Goal: Information Seeking & Learning: Check status

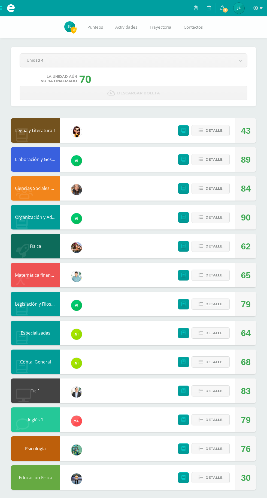
scroll to position [2, 0]
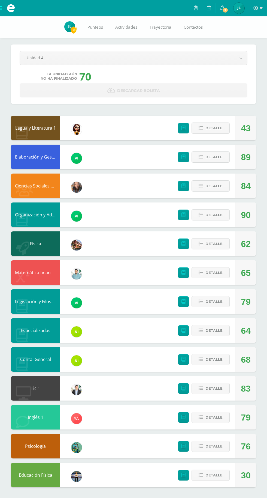
click at [179, 56] on body "Mis cursos Archivos Cerrar panel Ciencias Sociales y Formación Ciudadana Cuarto…" at bounding box center [133, 248] width 267 height 501
select select "Unidad 2"
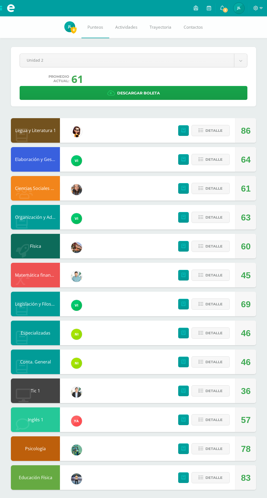
click at [155, 65] on body "Mis cursos Archivos Cerrar panel Ciencias Sociales y Formación Ciudadana Cuarto…" at bounding box center [133, 250] width 267 height 501
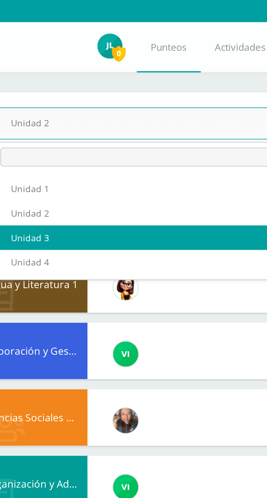
select select "Unidad 3"
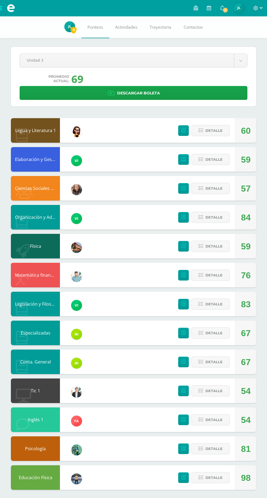
click at [188, 64] on body "Mis cursos Archivos Cerrar panel Ciencias Sociales y Formación Ciudadana Cuarto…" at bounding box center [133, 250] width 267 height 501
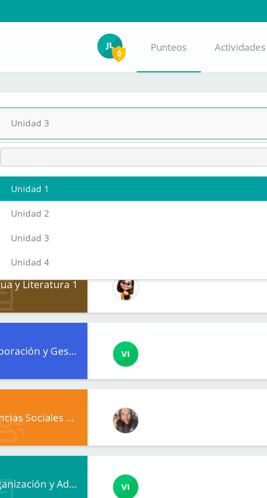
select select "Unidad 1"
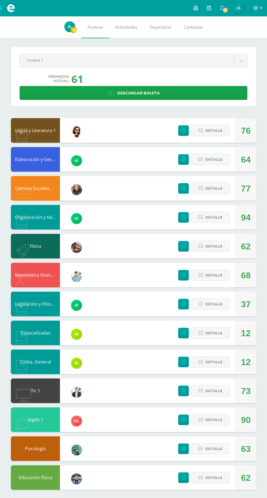
click at [144, 55] on body "Mis cursos Archivos Cerrar panel Ciencias Sociales y Formación Ciudadana Cuarto…" at bounding box center [133, 250] width 267 height 501
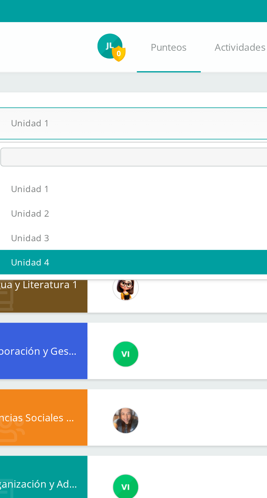
select select "Unidad 4"
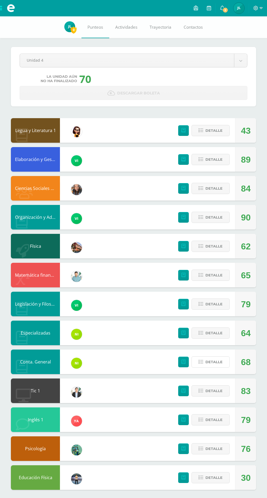
click at [218, 361] on span "Detalle" at bounding box center [214, 362] width 17 height 10
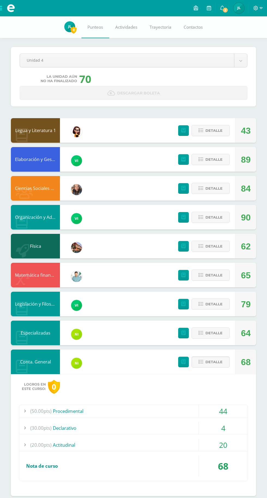
click at [218, 362] on span "Detalle" at bounding box center [214, 362] width 17 height 10
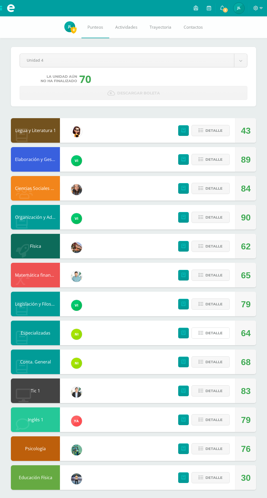
click at [221, 331] on span "Detalle" at bounding box center [214, 333] width 17 height 10
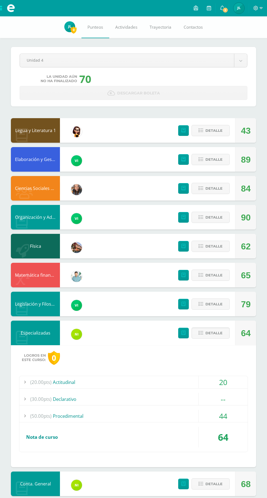
click at [215, 333] on span "Detalle" at bounding box center [214, 333] width 17 height 10
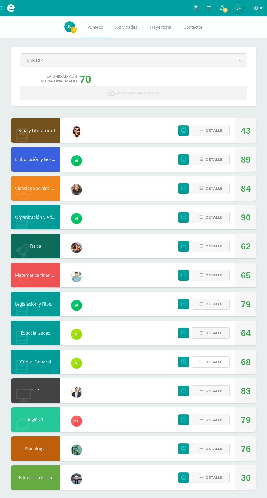
click at [219, 364] on span "Detalle" at bounding box center [214, 362] width 17 height 10
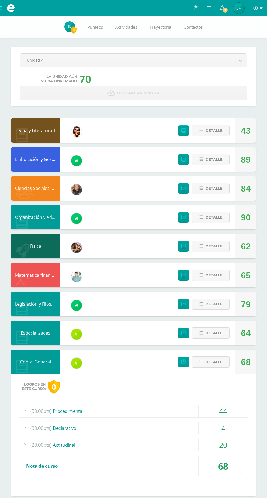
click at [223, 366] on button "Detalle" at bounding box center [211, 361] width 38 height 11
